Goal: Information Seeking & Learning: Learn about a topic

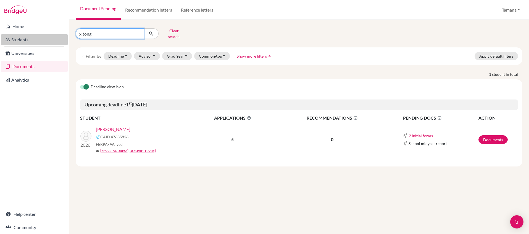
drag, startPoint x: 102, startPoint y: 31, endPoint x: 64, endPoint y: 36, distance: 37.9
click at [62, 36] on div "Home Students Universities Documents Analytics Help center Community Document S…" at bounding box center [264, 117] width 529 height 234
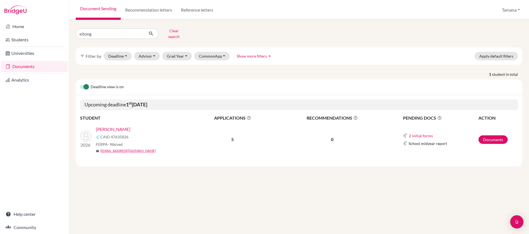
click at [74, 33] on div "xitong Clear search" at bounding box center [148, 34] width 152 height 14
click at [93, 32] on input "xitong" at bounding box center [110, 33] width 68 height 10
type input "neven"
click button "submit" at bounding box center [151, 33] width 15 height 10
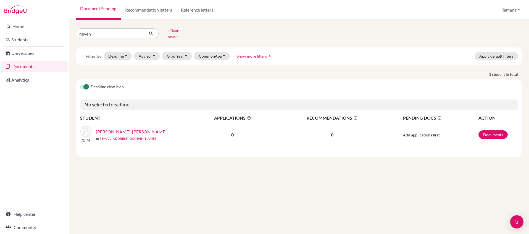
click at [140, 129] on link "[PERSON_NAME], [PERSON_NAME]" at bounding box center [131, 132] width 71 height 7
click at [133, 129] on link "[PERSON_NAME], [PERSON_NAME]" at bounding box center [131, 132] width 71 height 7
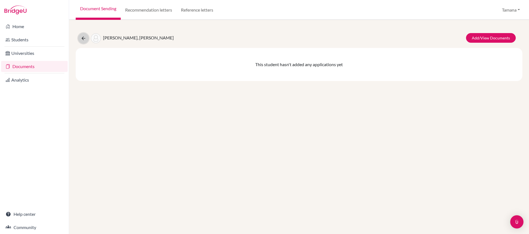
click at [83, 36] on icon at bounding box center [84, 39] width 6 height 6
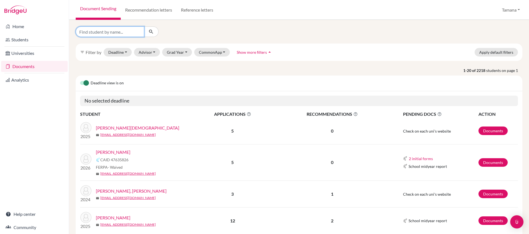
click at [114, 33] on input "Find student by name..." at bounding box center [110, 32] width 68 height 10
type input "neven"
click button "submit" at bounding box center [151, 32] width 15 height 10
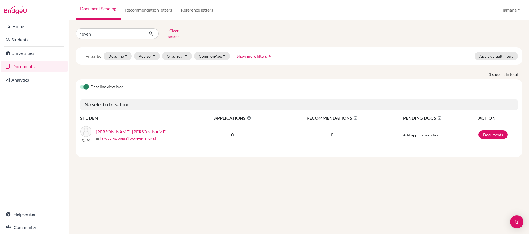
click at [127, 130] on link "[PERSON_NAME], [PERSON_NAME]" at bounding box center [131, 132] width 71 height 7
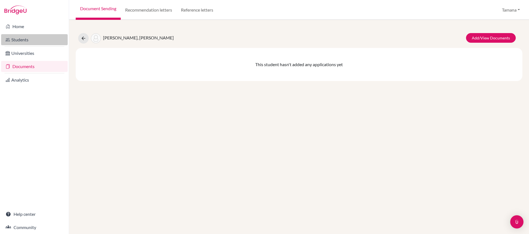
click at [32, 38] on link "Students" at bounding box center [34, 39] width 67 height 11
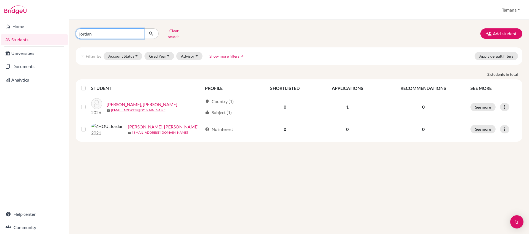
click at [118, 30] on input "jordan" at bounding box center [110, 33] width 68 height 10
type input "neven"
click button "submit" at bounding box center [151, 33] width 15 height 10
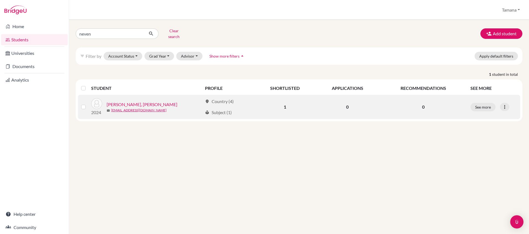
click at [142, 102] on link "[PERSON_NAME], [PERSON_NAME]" at bounding box center [142, 104] width 71 height 7
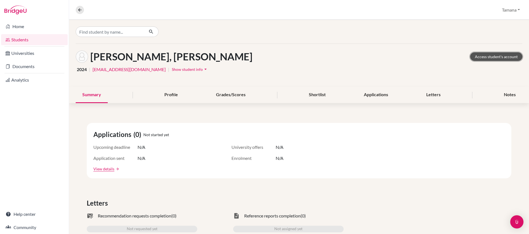
click at [498, 54] on link "Access student's account" at bounding box center [496, 56] width 52 height 9
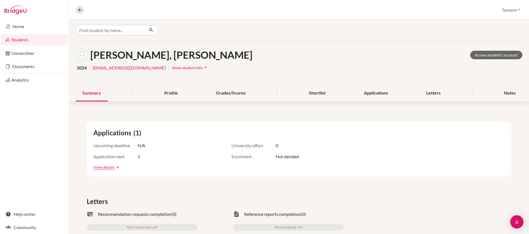
scroll to position [2, 0]
click at [34, 66] on link "Documents" at bounding box center [34, 66] width 67 height 11
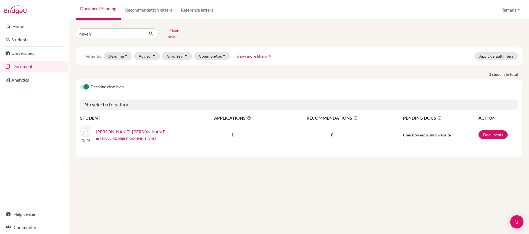
click at [118, 129] on link "[PERSON_NAME], [PERSON_NAME]" at bounding box center [131, 132] width 71 height 7
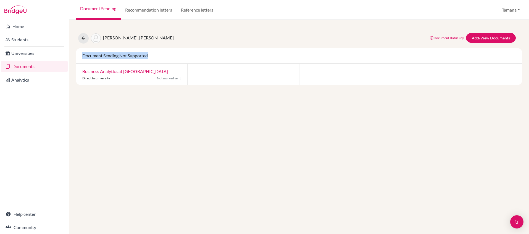
drag, startPoint x: 81, startPoint y: 57, endPoint x: 171, endPoint y: 57, distance: 89.5
click at [169, 56] on div "Document Sending Not Supported" at bounding box center [299, 55] width 442 height 7
click at [101, 93] on div "[PERSON_NAME], [PERSON_NAME] Document status key TR Requirement. Document not u…" at bounding box center [299, 127] width 460 height 215
click at [81, 36] on icon at bounding box center [84, 39] width 6 height 6
